Goal: Check status

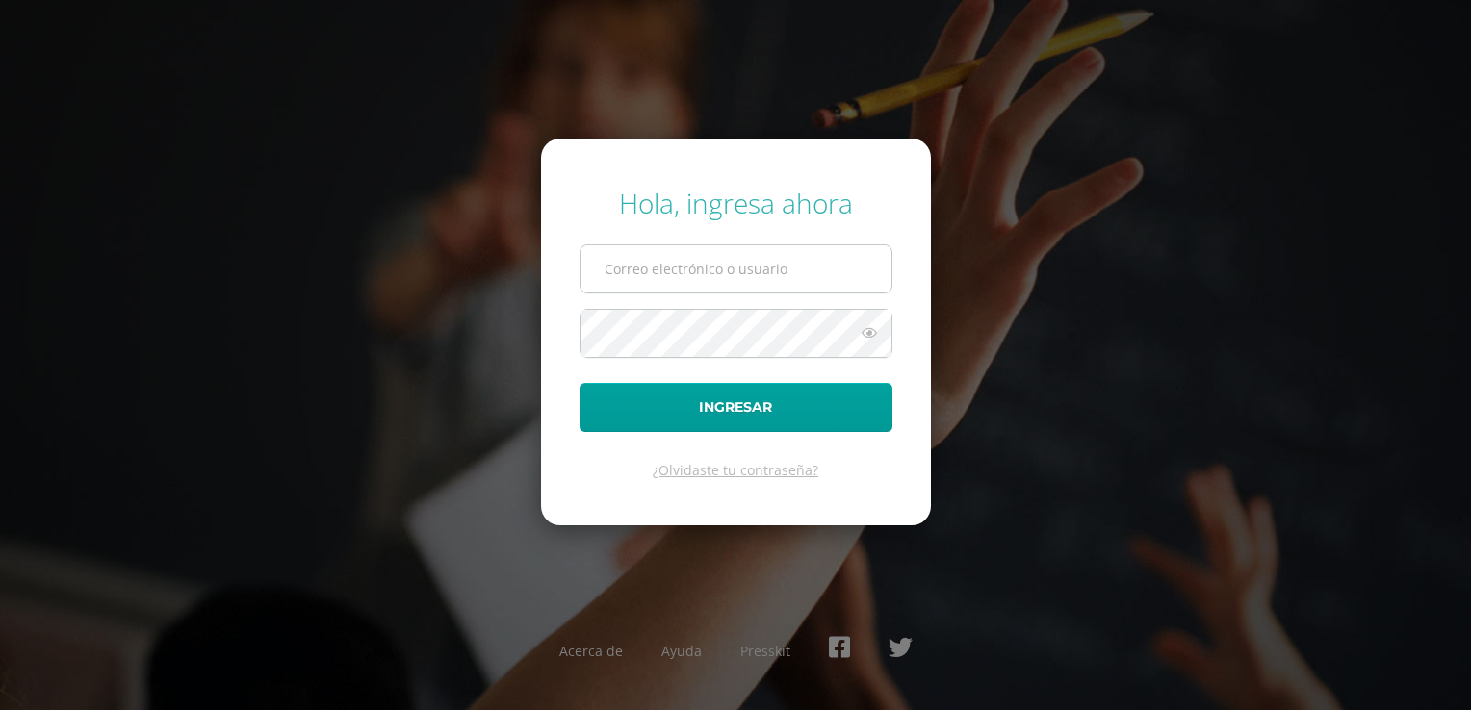
click at [630, 254] on input "text" at bounding box center [735, 268] width 311 height 47
type input "ympalmat@sagradocorazon.edu.gt"
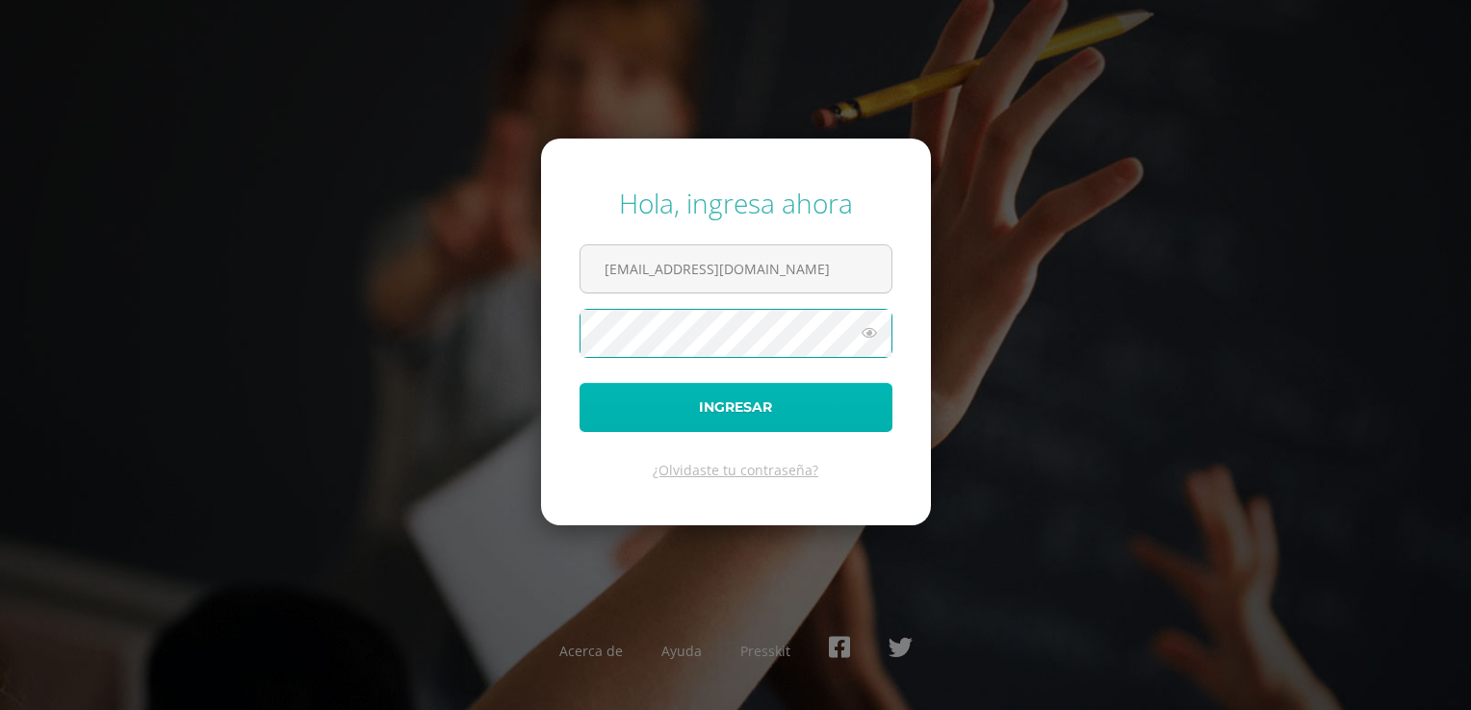
click at [745, 408] on button "Ingresar" at bounding box center [735, 407] width 313 height 49
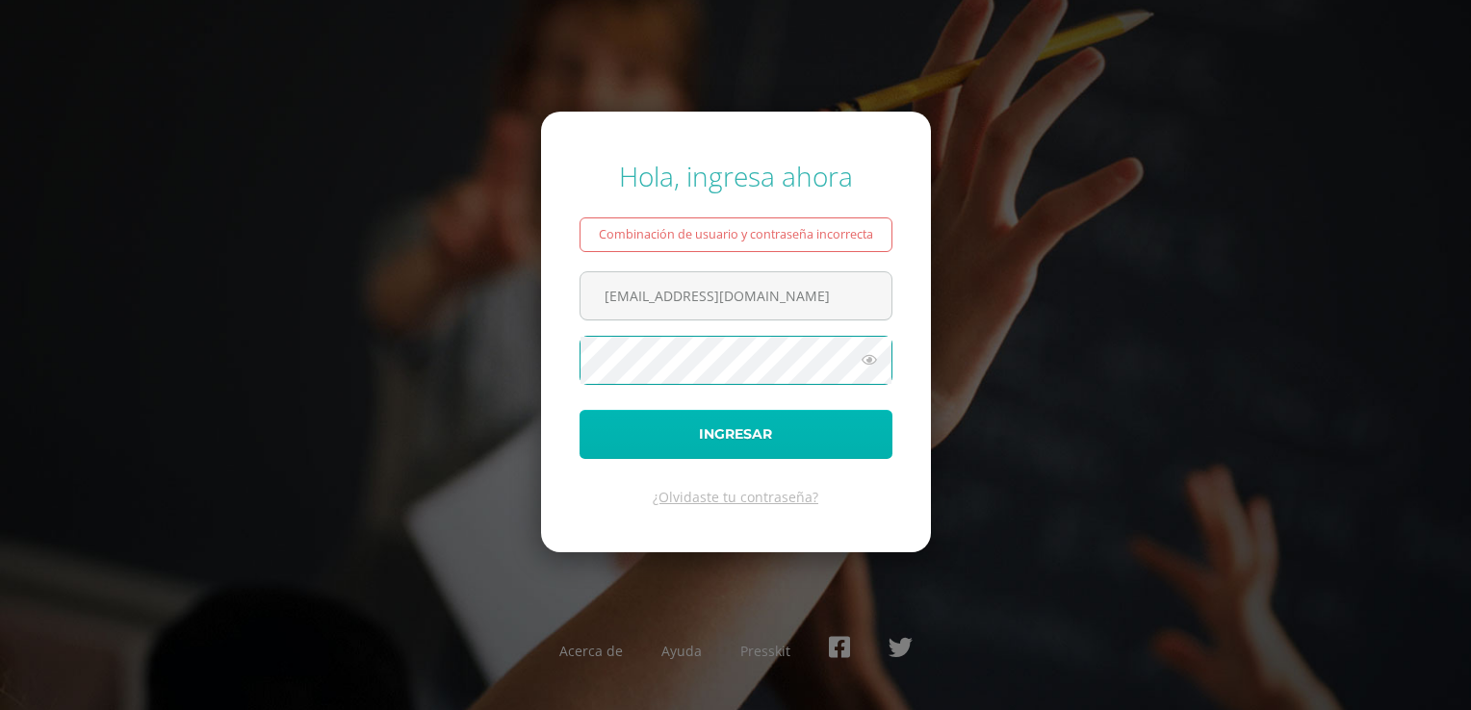
click at [728, 424] on button "Ingresar" at bounding box center [735, 434] width 313 height 49
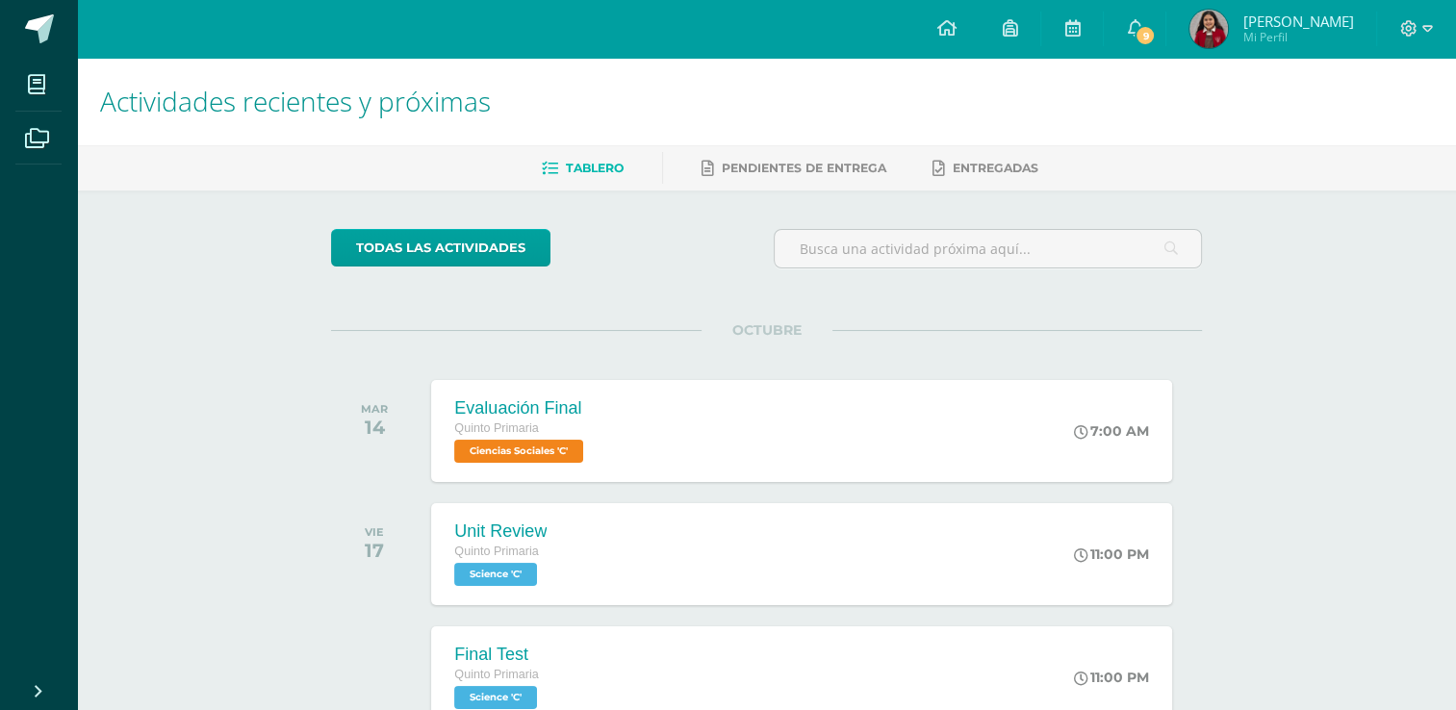
click at [1228, 19] on img at bounding box center [1209, 29] width 38 height 38
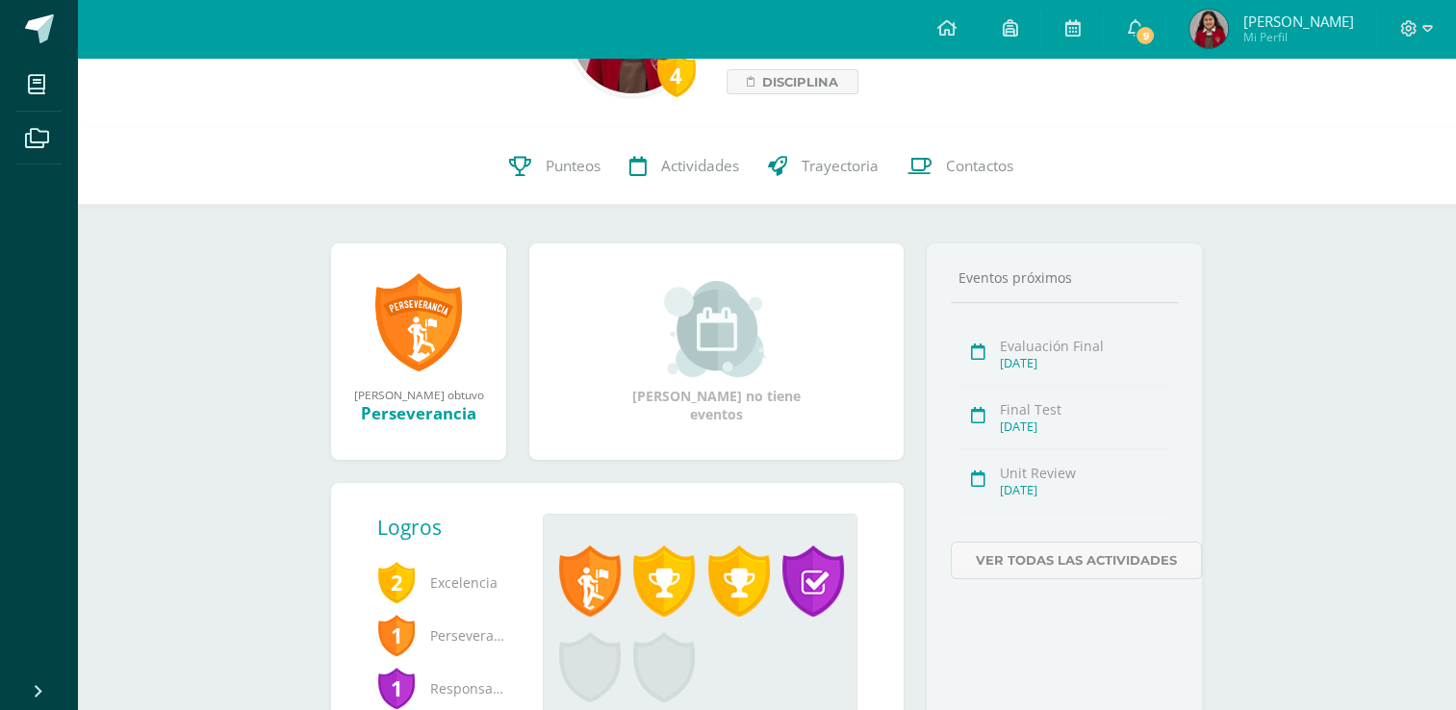
scroll to position [192, 0]
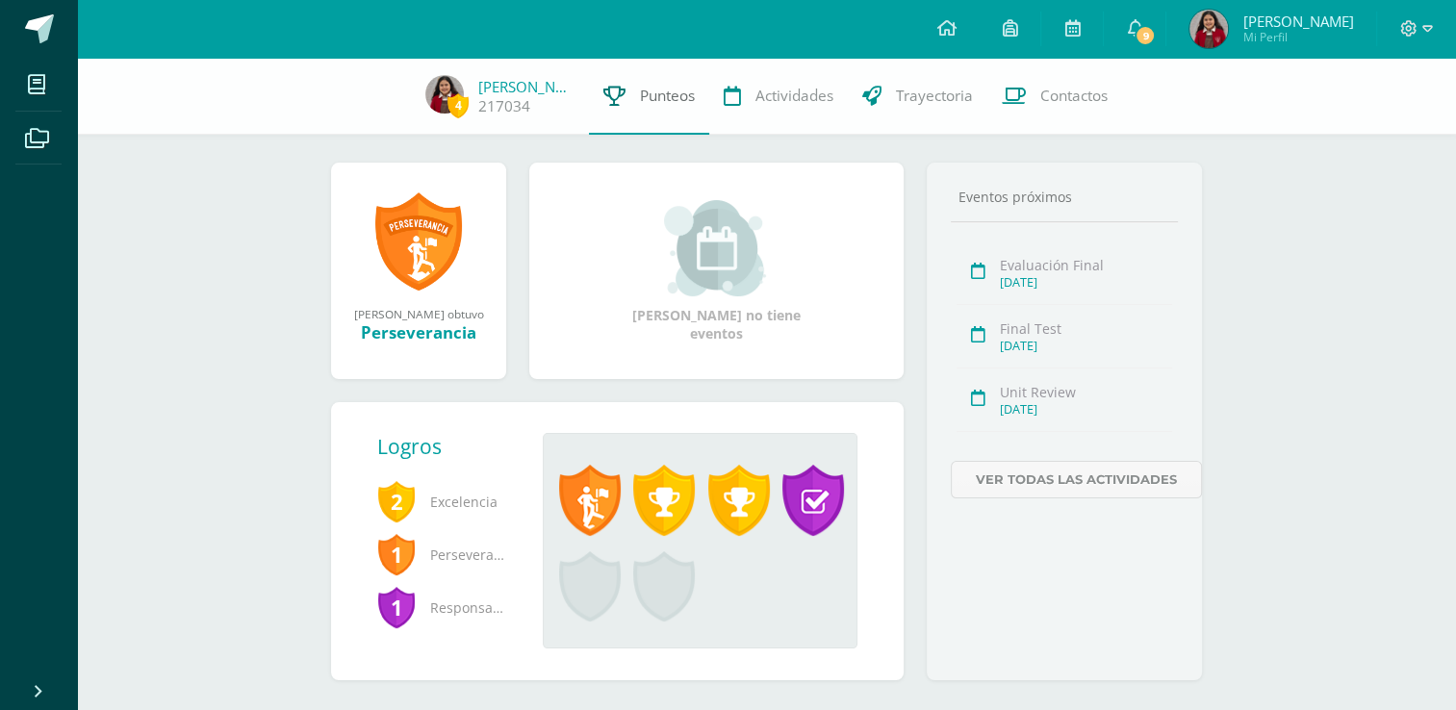
click at [617, 98] on link "Punteos" at bounding box center [649, 96] width 120 height 77
